Goal: Task Accomplishment & Management: Use online tool/utility

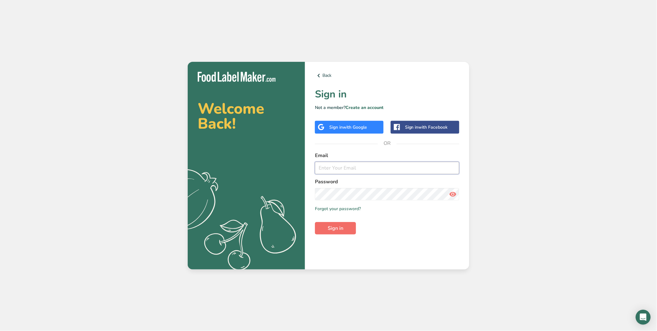
type input "[EMAIL_ADDRESS][DOMAIN_NAME]"
click at [337, 230] on span "Sign in" at bounding box center [336, 227] width 16 height 7
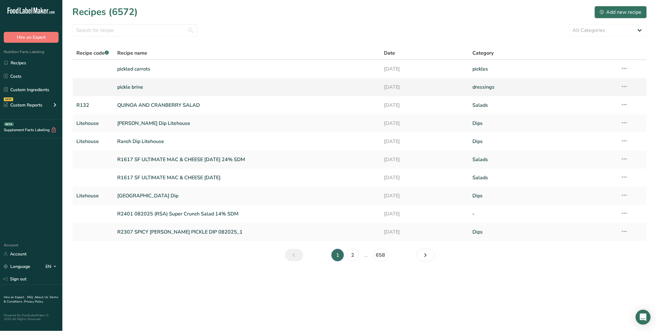
click at [135, 90] on link "pickle brine" at bounding box center [246, 86] width 259 height 13
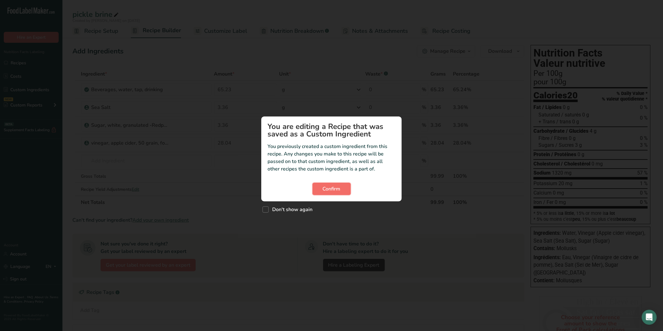
click at [332, 193] on button "Confirm" at bounding box center [331, 188] width 38 height 12
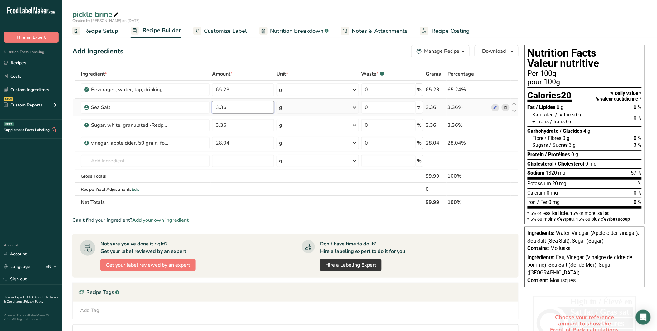
click at [219, 109] on input "3.36" at bounding box center [243, 107] width 62 height 12
click at [217, 107] on input "0.36" at bounding box center [243, 107] width 62 height 12
click at [217, 107] on input "1.36" at bounding box center [243, 107] width 62 height 12
click at [217, 107] on input "0.36" at bounding box center [243, 107] width 62 height 12
click at [223, 91] on div "Ingredient * Amount * Unit * Waste * .a-a{fill:#347362;}.b-a{fill:#fff;} Grams …" at bounding box center [295, 137] width 446 height 141
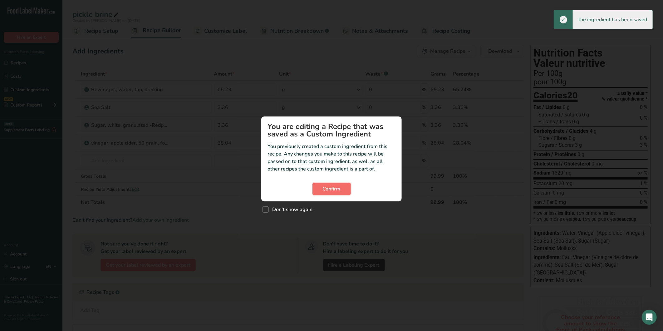
click at [334, 186] on span "Confirm" at bounding box center [332, 188] width 18 height 7
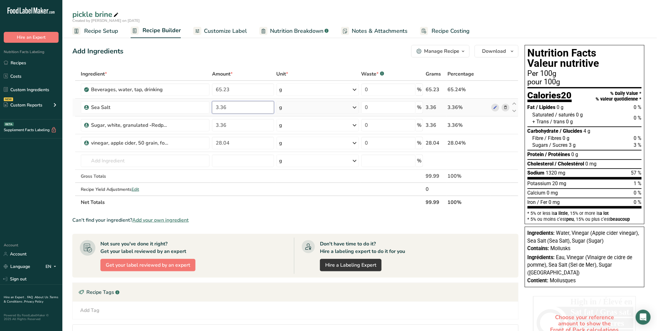
click at [217, 107] on input "3.36" at bounding box center [243, 107] width 62 height 12
click at [217, 107] on input "0.36" at bounding box center [243, 107] width 62 height 12
drag, startPoint x: 233, startPoint y: 111, endPoint x: 183, endPoint y: 103, distance: 51.1
click at [183, 103] on tr "Sea Salt 0.36 g Weight Units g kg mg See more Volume Units l Volume units requi…" at bounding box center [296, 108] width 446 height 18
type input "2.36"
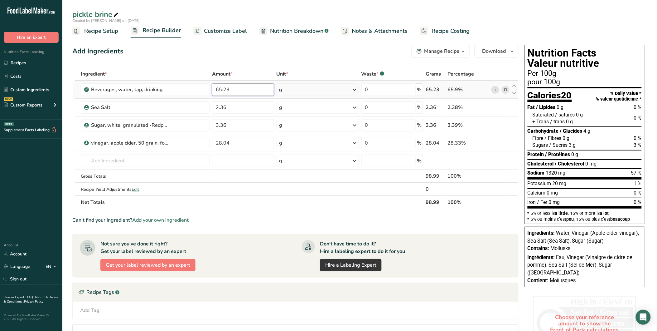
click at [218, 88] on div "Ingredient * Amount * Unit * Waste * .a-a{fill:#347362;}.b-a{fill:#fff;} Grams …" at bounding box center [295, 137] width 446 height 141
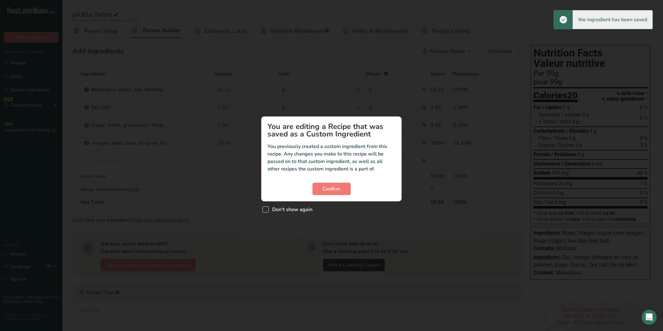
click at [265, 210] on span "Custom ingredient modal" at bounding box center [265, 209] width 6 height 6
click at [265, 210] on input "Don't show again" at bounding box center [264, 209] width 4 height 4
checkbox input "true"
click at [338, 192] on button "Confirm" at bounding box center [331, 188] width 38 height 12
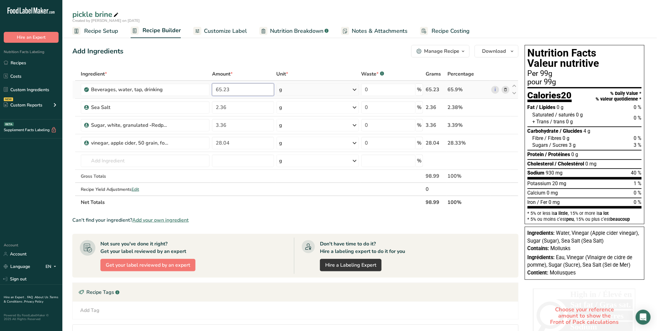
click at [219, 86] on input "65.23" at bounding box center [243, 89] width 62 height 12
type input "66.23"
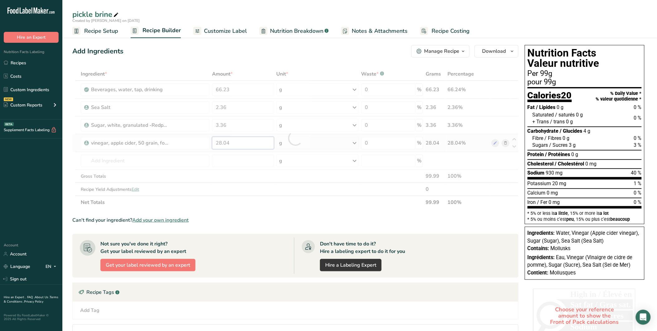
click at [242, 140] on div "Ingredient * Amount * Unit * Waste * .a-a{fill:#347362;}.b-a{fill:#fff;} Grams …" at bounding box center [295, 137] width 446 height 141
click at [101, 28] on span "Recipe Setup" at bounding box center [101, 31] width 34 height 8
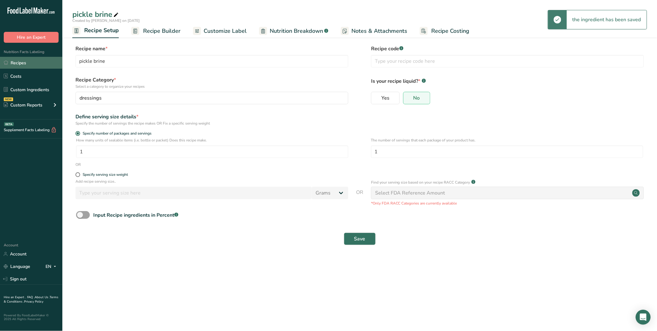
click at [23, 64] on link "Recipes" at bounding box center [31, 63] width 62 height 12
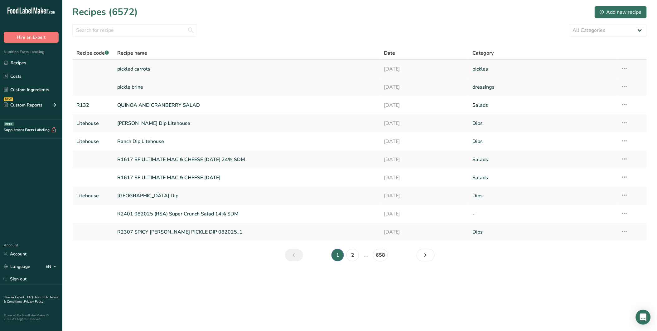
click at [140, 68] on link "pickled carrots" at bounding box center [246, 68] width 259 height 13
click at [143, 86] on link "pickle brine" at bounding box center [246, 86] width 259 height 13
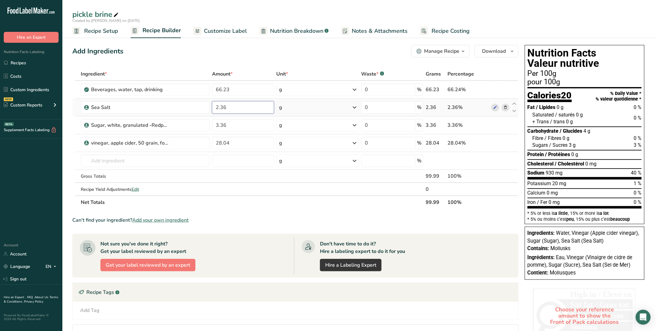
click at [223, 108] on input "2.36" at bounding box center [243, 107] width 62 height 12
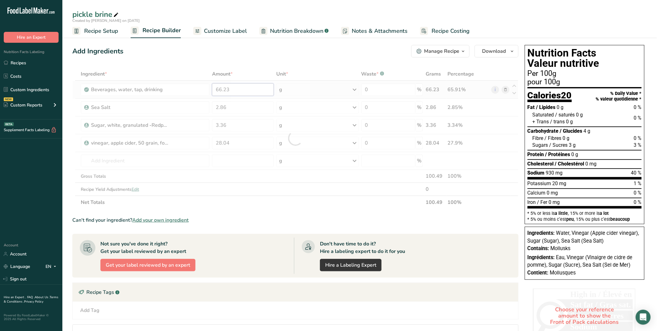
click at [226, 87] on div "Ingredient * Amount * Unit * Waste * .a-a{fill:#347362;}.b-a{fill:#fff;} Grams …" at bounding box center [295, 137] width 446 height 141
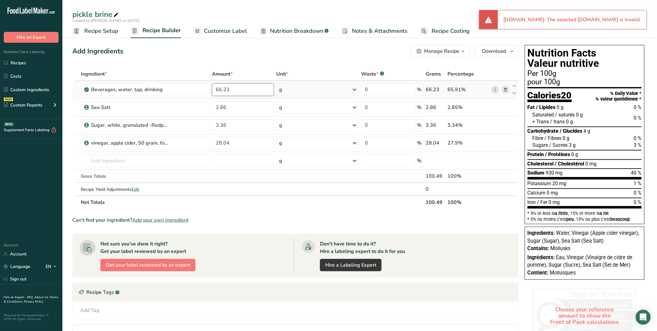
type input "3.36"
type input "28.04"
type input "2.36"
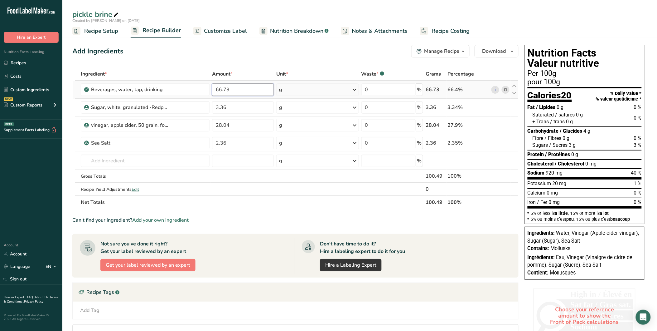
click at [219, 87] on input "66.73" at bounding box center [243, 89] width 62 height 12
type input "65.73"
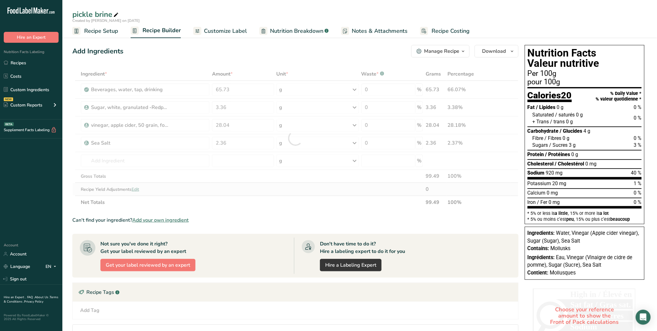
click at [240, 183] on div "Ingredient * Amount * Unit * Waste * .a-a{fill:#347362;}.b-a{fill:#fff;} Grams …" at bounding box center [295, 137] width 446 height 141
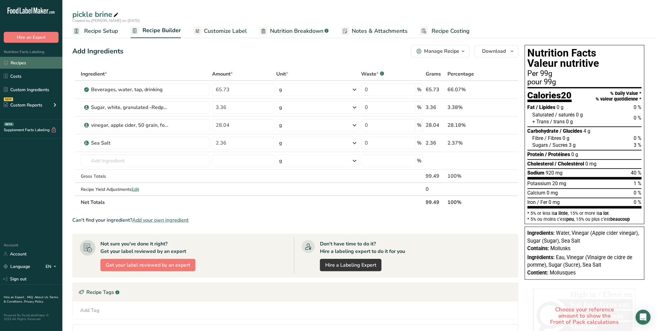
click at [29, 61] on link "Recipes" at bounding box center [31, 63] width 62 height 12
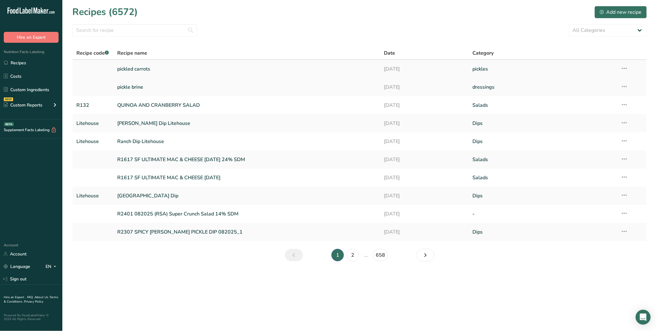
click at [139, 71] on link "pickled carrots" at bounding box center [246, 68] width 259 height 13
click at [153, 90] on link "pickle brine" at bounding box center [246, 86] width 259 height 13
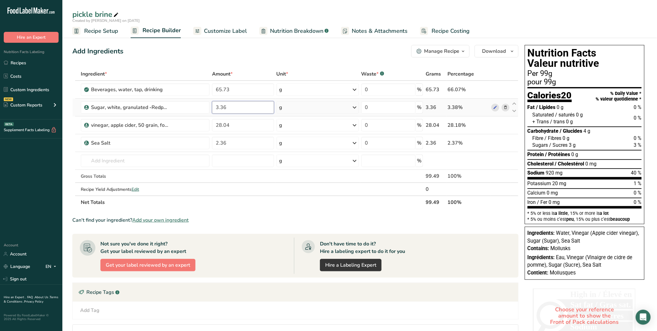
click at [222, 107] on input "3.36" at bounding box center [243, 107] width 62 height 12
type input "3.86"
click at [226, 125] on div "Ingredient * Amount * Unit * Waste * .a-a{fill:#347362;}.b-a{fill:#fff;} Grams …" at bounding box center [295, 137] width 446 height 141
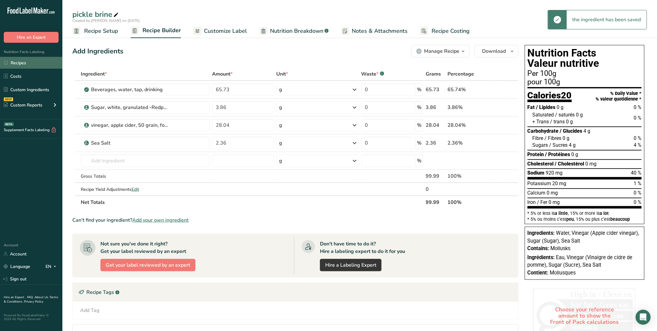
click at [31, 64] on link "Recipes" at bounding box center [31, 63] width 62 height 12
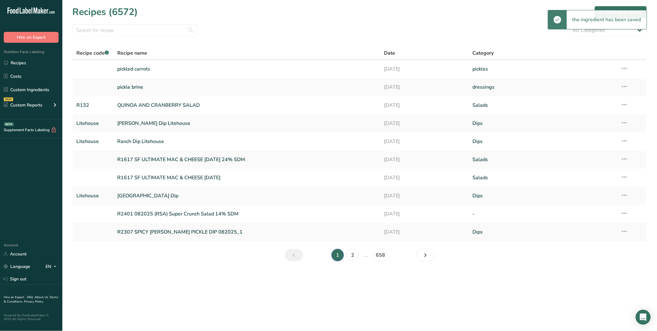
click at [138, 67] on link "pickled carrots" at bounding box center [246, 68] width 259 height 13
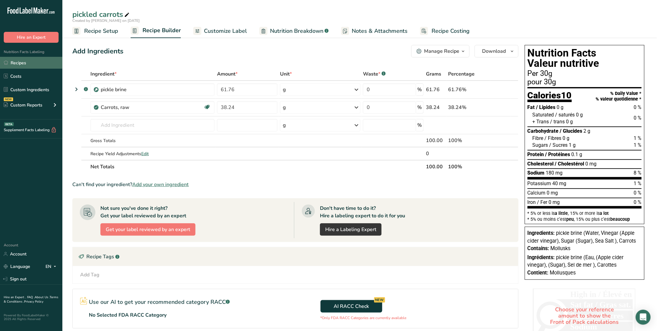
click at [22, 65] on link "Recipes" at bounding box center [31, 63] width 62 height 12
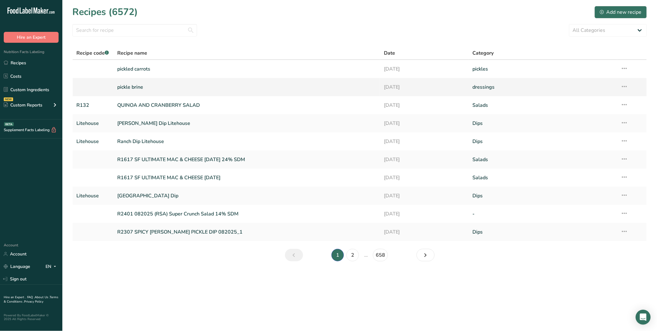
click at [143, 87] on link "pickle brine" at bounding box center [246, 86] width 259 height 13
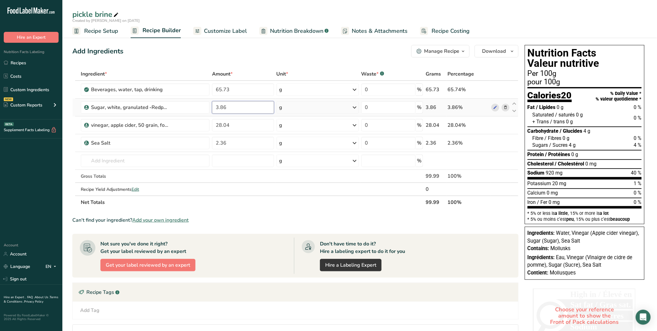
click at [222, 106] on input "3.86" at bounding box center [243, 107] width 62 height 12
type input "3.36"
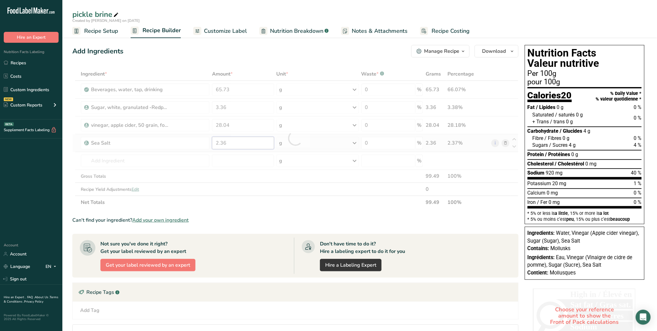
click at [239, 145] on div "Ingredient * Amount * Unit * Waste * .a-a{fill:#347362;}.b-a{fill:#fff;} Grams …" at bounding box center [295, 137] width 446 height 141
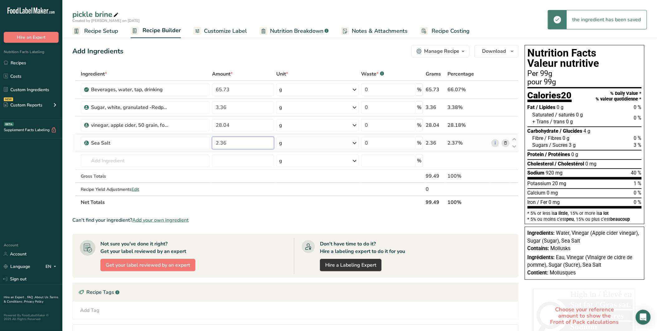
click at [223, 143] on input "2.36" at bounding box center [243, 143] width 62 height 12
type input "2.56"
click at [232, 158] on div "Ingredient * Amount * Unit * Waste * .a-a{fill:#347362;}.b-a{fill:#fff;} Grams …" at bounding box center [295, 137] width 446 height 141
click at [23, 64] on link "Recipes" at bounding box center [31, 63] width 62 height 12
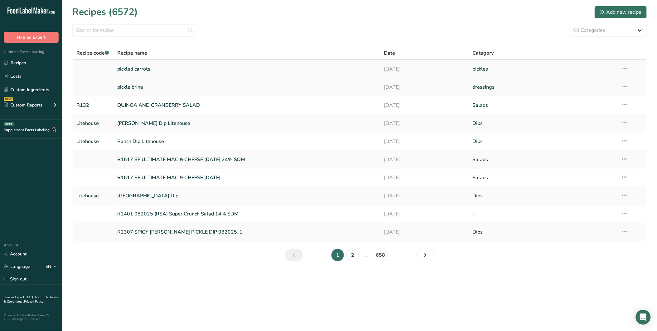
click at [146, 67] on link "pickled carrots" at bounding box center [246, 68] width 259 height 13
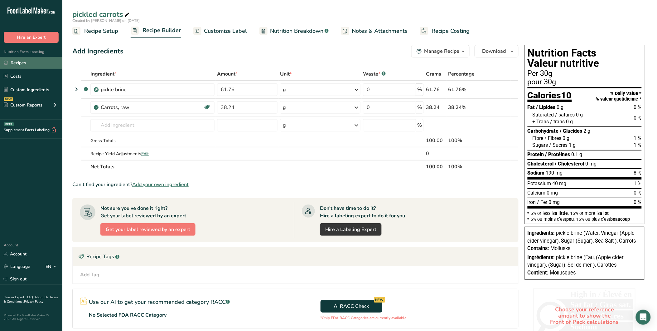
click at [24, 64] on link "Recipes" at bounding box center [31, 63] width 62 height 12
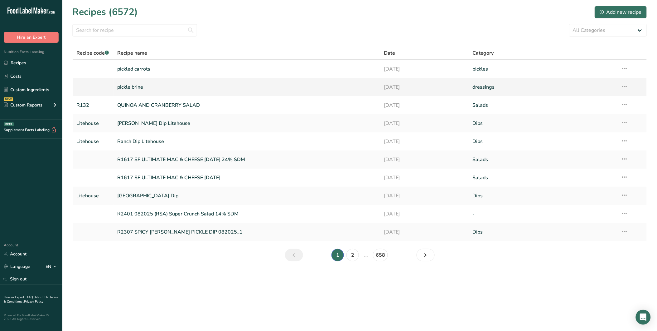
click at [143, 85] on link "pickle brine" at bounding box center [246, 86] width 259 height 13
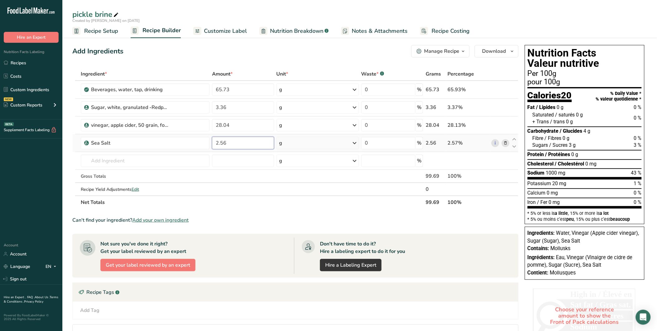
click at [223, 143] on input "2.56" at bounding box center [243, 143] width 62 height 12
drag, startPoint x: 223, startPoint y: 143, endPoint x: 188, endPoint y: 143, distance: 34.9
click at [188, 143] on tr "Sea Salt 2.56 g Weight Units g kg mg See more Volume Units l Volume units requi…" at bounding box center [296, 143] width 446 height 18
type input "3.06"
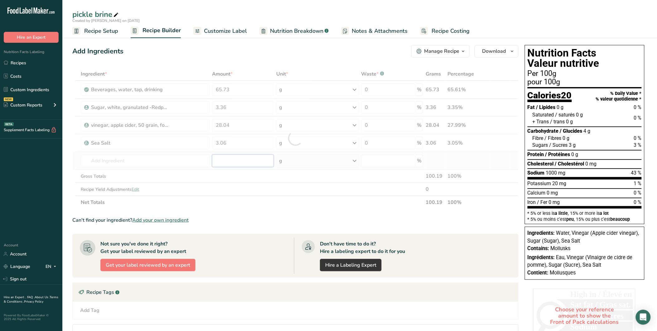
click at [230, 163] on div "Ingredient * Amount * Unit * Waste * .a-a{fill:#347362;}.b-a{fill:#fff;} Grams …" at bounding box center [295, 137] width 446 height 141
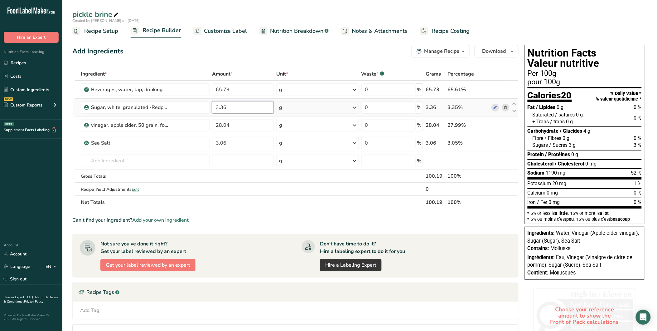
click at [224, 108] on input "3.36" at bounding box center [243, 107] width 62 height 12
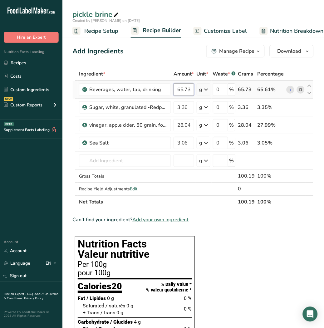
click at [187, 89] on div "Ingredient * Amount * Unit * Waste * .a-a{fill:#347362;}.b-a{fill:#fff;} Grams …" at bounding box center [192, 137] width 241 height 141
type input "65.23"
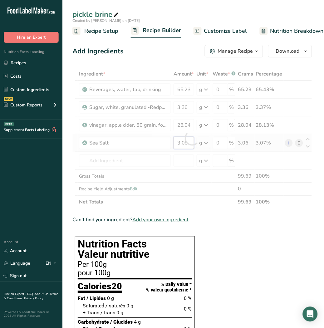
click at [194, 142] on div "Ingredient * Amount * Unit * Waste * .a-a{fill:#347362;}.b-a{fill:#fff;} Grams …" at bounding box center [192, 137] width 240 height 141
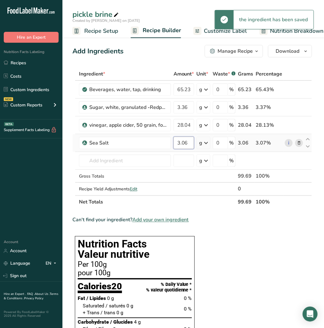
click at [183, 143] on input "3.06" at bounding box center [183, 143] width 21 height 12
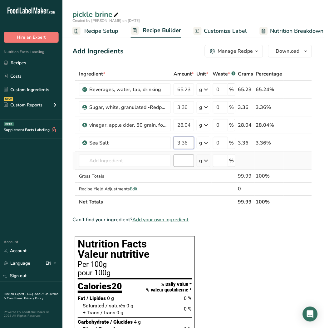
type input "3.36"
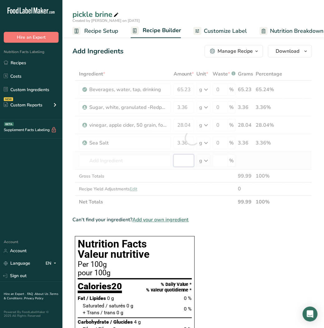
click at [182, 161] on div "Ingredient * Amount * Unit * Waste * .a-a{fill:#347362;}.b-a{fill:#fff;} Grams …" at bounding box center [192, 137] width 240 height 141
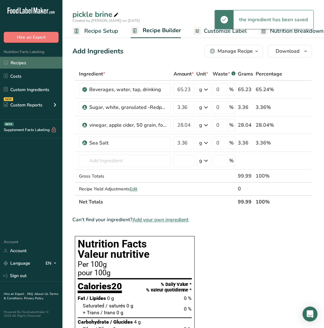
click at [29, 66] on link "Recipes" at bounding box center [31, 63] width 62 height 12
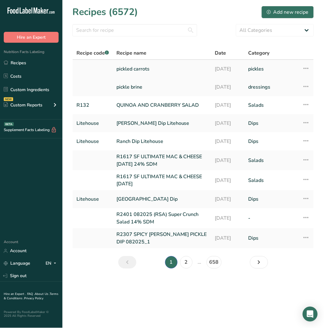
click at [142, 69] on link "pickled carrots" at bounding box center [161, 68] width 91 height 13
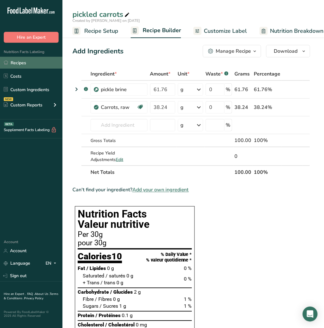
click at [16, 61] on link "Recipes" at bounding box center [31, 63] width 62 height 12
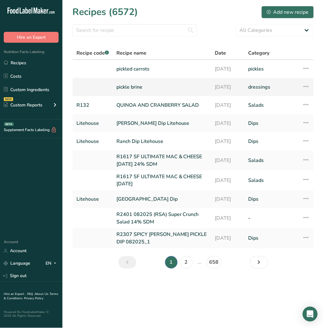
click at [141, 79] on td "pickle brine" at bounding box center [162, 87] width 98 height 18
click at [142, 85] on link "pickle brine" at bounding box center [161, 86] width 91 height 13
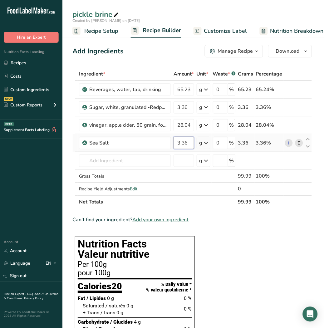
click at [186, 140] on input "3.36" at bounding box center [183, 143] width 21 height 12
type input "3.06"
click at [188, 87] on div "Ingredient * Amount * Unit * Waste * .a-a{fill:#347362;}.b-a{fill:#fff;} Grams …" at bounding box center [192, 137] width 240 height 141
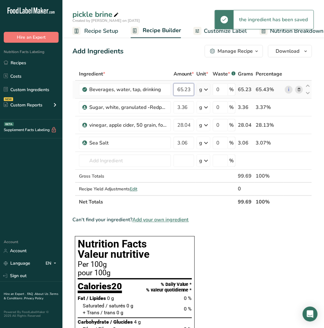
click at [182, 91] on input "65.23" at bounding box center [183, 89] width 21 height 12
click at [188, 89] on input "64.23" at bounding box center [183, 89] width 21 height 12
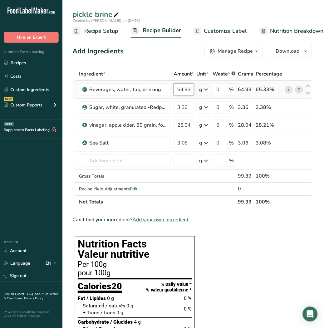
type input "64.93"
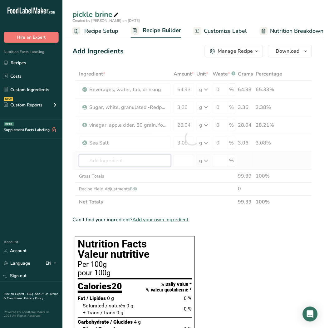
click at [150, 155] on div "Ingredient * Amount * Unit * Waste * .a-a{fill:#347362;}.b-a{fill:#fff;} Grams …" at bounding box center [192, 137] width 240 height 141
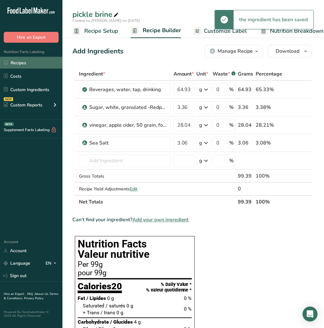
click at [29, 65] on link "Recipes" at bounding box center [31, 63] width 62 height 12
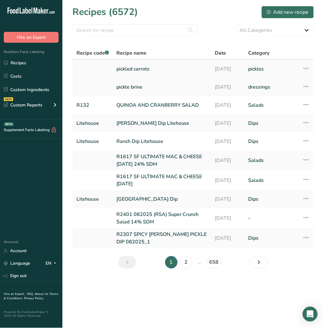
click at [133, 72] on link "pickled carrots" at bounding box center [161, 68] width 91 height 13
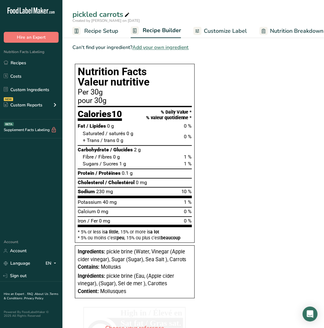
scroll to position [141, 0]
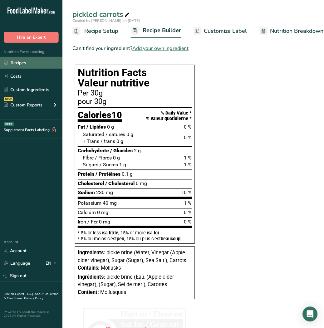
click at [18, 64] on link "Recipes" at bounding box center [31, 63] width 62 height 12
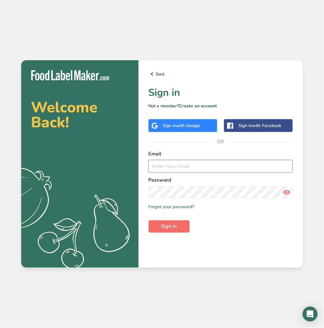
type input "[EMAIL_ADDRESS][DOMAIN_NAME]"
click at [177, 226] on button "Sign in" at bounding box center [168, 226] width 41 height 12
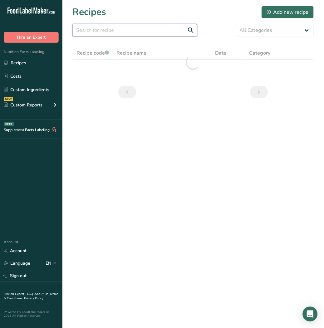
click at [109, 30] on input "text" at bounding box center [134, 30] width 125 height 12
drag, startPoint x: 80, startPoint y: 41, endPoint x: 41, endPoint y: 46, distance: 40.2
click at [41, 46] on div ".a-20{fill:#fff;} Hire an Expert Nutrition Facts Labeling Recipes Costs Custom …" at bounding box center [162, 164] width 324 height 328
type input "C"
type input "CHILLI NOODLE"
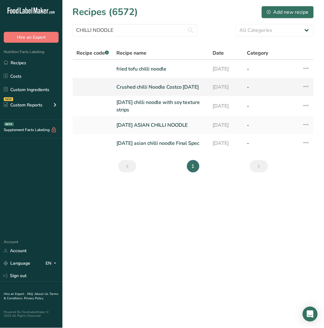
click at [144, 83] on link "Crushed chilli Noodle Costco [DATE]" at bounding box center [160, 86] width 89 height 13
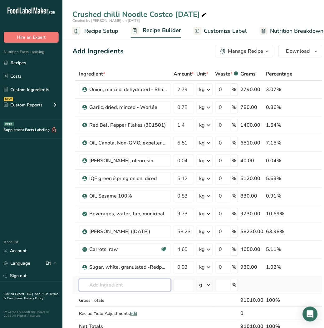
click at [119, 281] on input "text" at bounding box center [125, 285] width 92 height 12
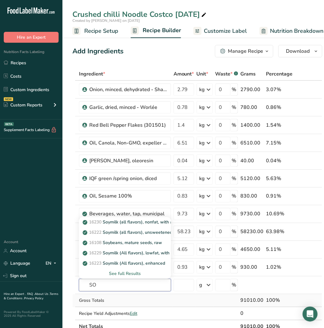
type input "S"
drag, startPoint x: 109, startPoint y: 289, endPoint x: 63, endPoint y: 288, distance: 45.5
type input "SOYA SAUCE"
click at [123, 221] on p "Dry345 SOYA SAUCE KIKKOMAN Gluten free, Preservative free, Non-GMO, Kosher" at bounding box center [169, 222] width 171 height 7
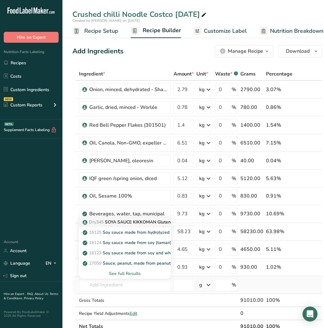
type input "SOYA SAUCE KIKKOMAN Gluten free, Preservative free, Non-GMO, Kosher"
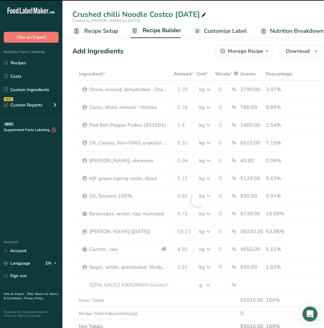
type input "0"
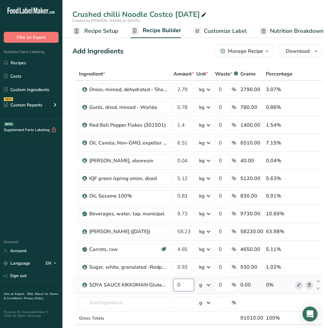
click at [185, 288] on input "0" at bounding box center [183, 285] width 21 height 12
type input "5.12"
click at [201, 288] on div "Ingredient * Amount * Unit * Waste * .a-a{fill:#347362;}.b-a{fill:#fff;} Grams …" at bounding box center [197, 209] width 250 height 284
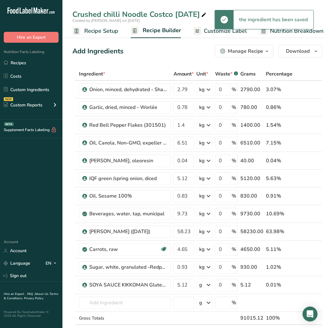
click at [205, 287] on icon at bounding box center [208, 284] width 7 height 11
click at [210, 318] on div "kg" at bounding box center [226, 317] width 52 height 9
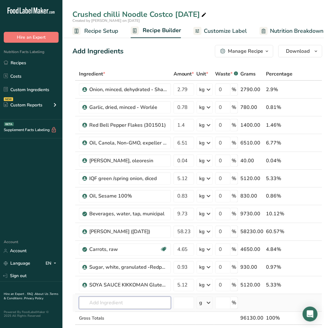
click at [100, 303] on input "text" at bounding box center [125, 303] width 92 height 12
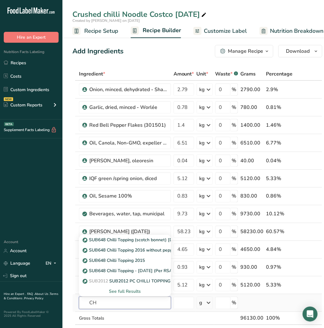
type input "C"
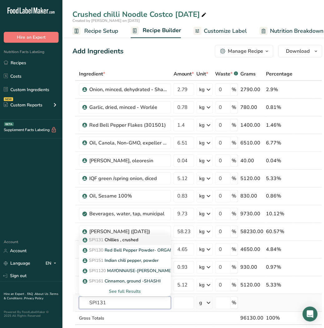
type input "SPI131"
click at [111, 239] on p "SPI131 Chillies , crushed" at bounding box center [111, 240] width 54 height 7
type input "Chillies , crushed"
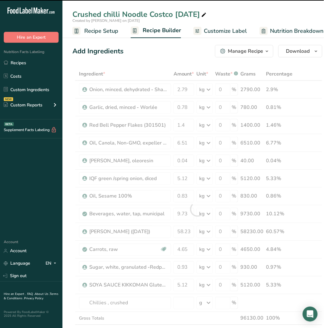
type input "0"
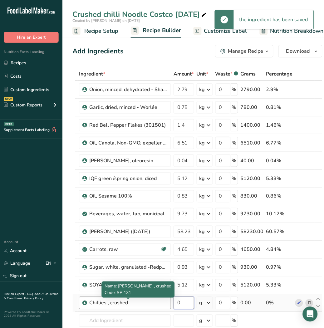
drag, startPoint x: 181, startPoint y: 306, endPoint x: 156, endPoint y: 298, distance: 26.3
click at [156, 298] on tr "Chillies , crushed 0 g Weight Units g kg mg See more Volume Units l Volume unit…" at bounding box center [197, 303] width 249 height 18
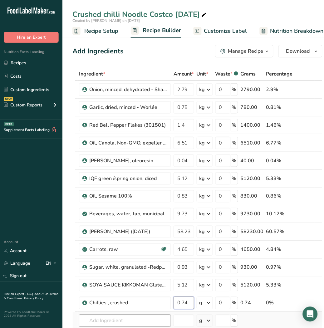
type input "0.74"
click at [148, 320] on div "Ingredient * Amount * Unit * Waste * .a-a{fill:#347362;}.b-a{fill:#fff;} Grams …" at bounding box center [197, 217] width 250 height 301
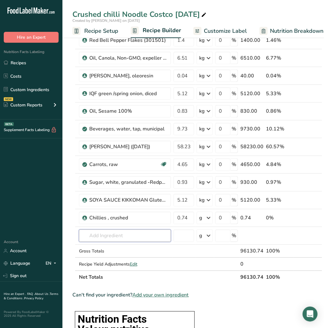
scroll to position [39, 0]
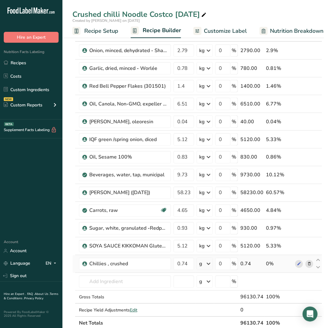
click at [205, 261] on icon at bounding box center [208, 263] width 7 height 11
click at [211, 298] on div "kg" at bounding box center [226, 296] width 52 height 9
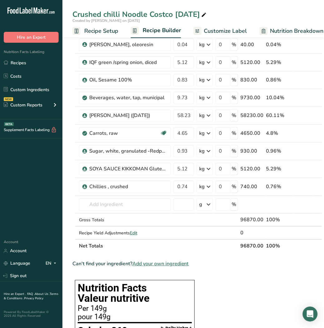
scroll to position [116, 0]
click at [114, 204] on input "text" at bounding box center [125, 204] width 92 height 12
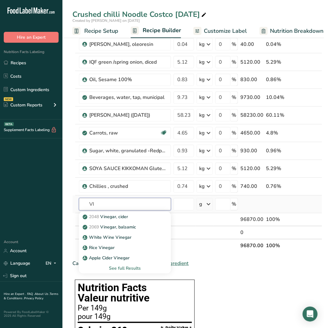
type input "V"
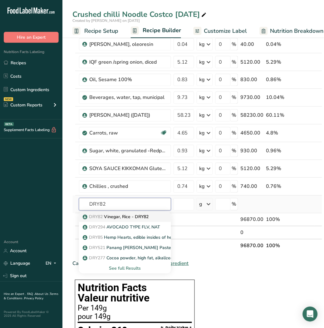
type input "DRY82"
click at [115, 217] on p "DRY82 Vinegar, Rice - DRY82" at bounding box center [116, 217] width 65 height 7
type input "Vinegar, Rice - DRY82"
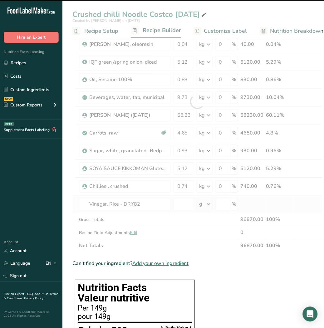
type input "0"
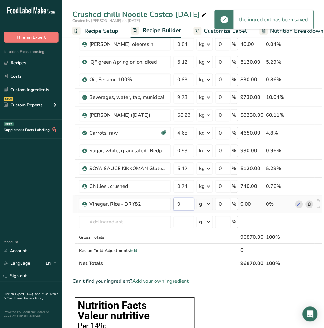
drag, startPoint x: 185, startPoint y: 205, endPoint x: 177, endPoint y: 203, distance: 8.7
click at [177, 203] on input "0" at bounding box center [183, 204] width 21 height 12
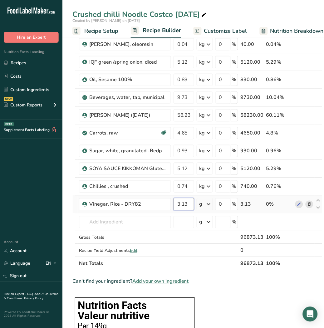
type input "3.13"
click at [209, 205] on div "Ingredient * Amount * Unit * Waste * .a-a{fill:#347362;}.b-a{fill:#fff;} Grams …" at bounding box center [197, 110] width 250 height 319
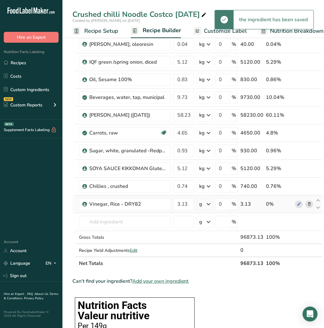
click at [208, 205] on icon at bounding box center [208, 204] width 7 height 11
click at [213, 235] on div "kg" at bounding box center [226, 236] width 52 height 9
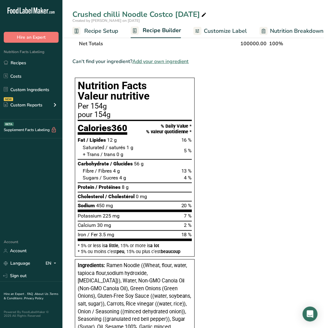
scroll to position [336, 0]
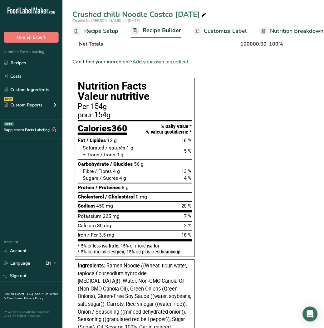
click at [100, 30] on span "Recipe Setup" at bounding box center [101, 31] width 34 height 8
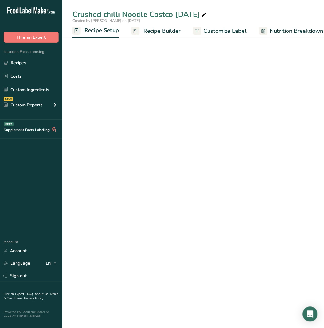
scroll to position [0, 2]
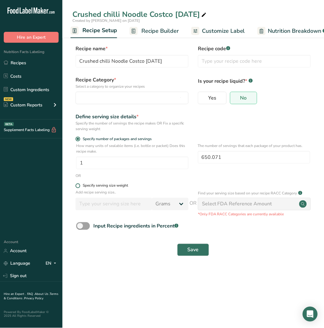
click at [78, 187] on span at bounding box center [77, 185] width 5 height 5
click at [78, 187] on input "Specify serving size weight" at bounding box center [77, 186] width 4 height 4
radio input "true"
radio input "false"
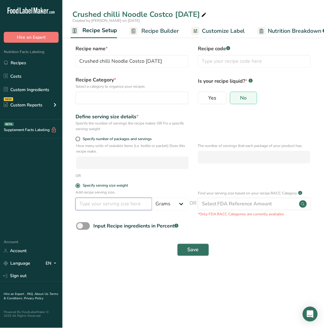
click at [130, 202] on input "number" at bounding box center [113, 204] width 76 height 12
type input "140"
click at [194, 251] on span "Save" at bounding box center [192, 249] width 11 height 7
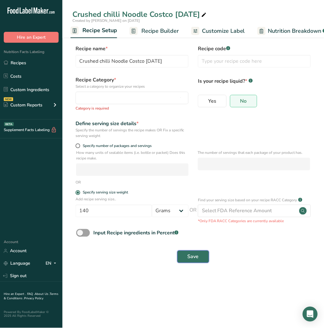
click at [193, 257] on span "Save" at bounding box center [192, 256] width 11 height 7
click at [154, 30] on span "Recipe Builder" at bounding box center [159, 31] width 37 height 8
